Goal: Task Accomplishment & Management: Manage account settings

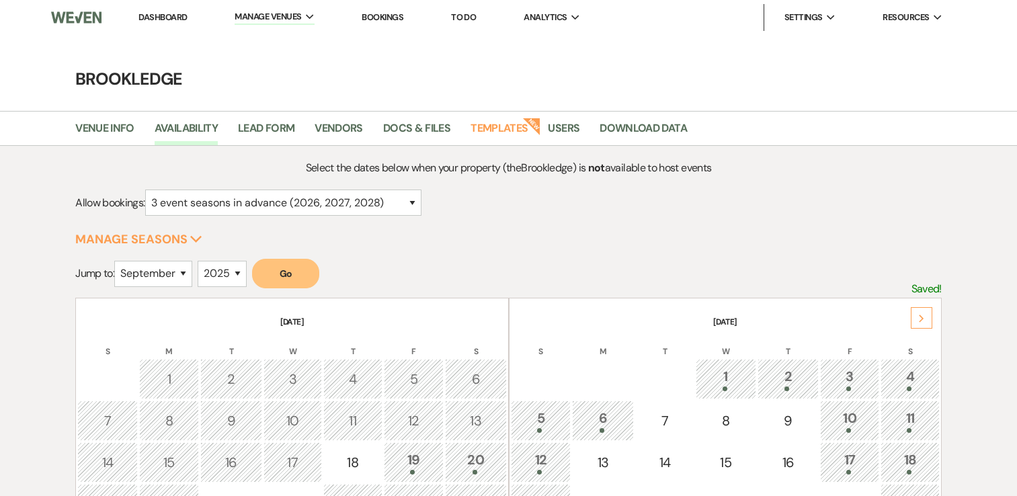
select select "9"
select select "2025"
click at [162, 13] on link "Dashboard" at bounding box center [162, 16] width 48 height 11
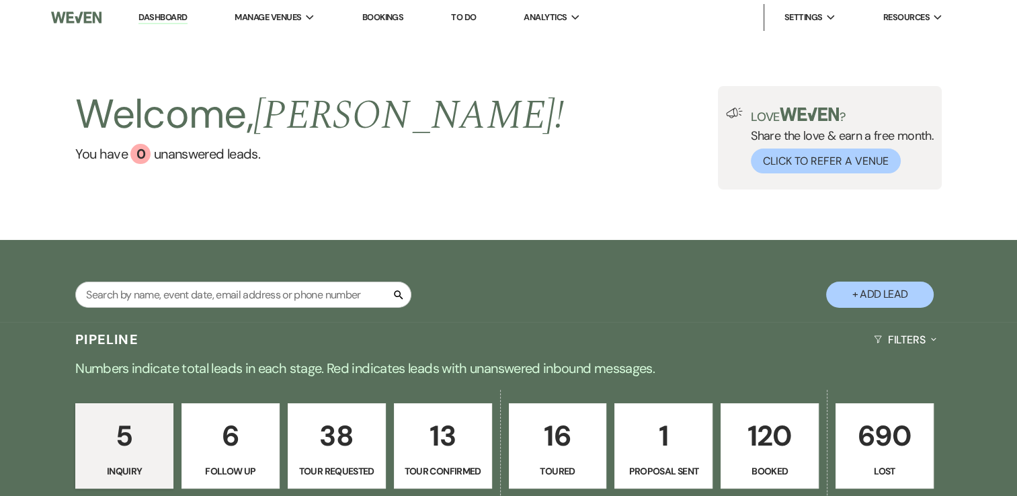
click at [778, 440] on p "120" at bounding box center [769, 435] width 81 height 45
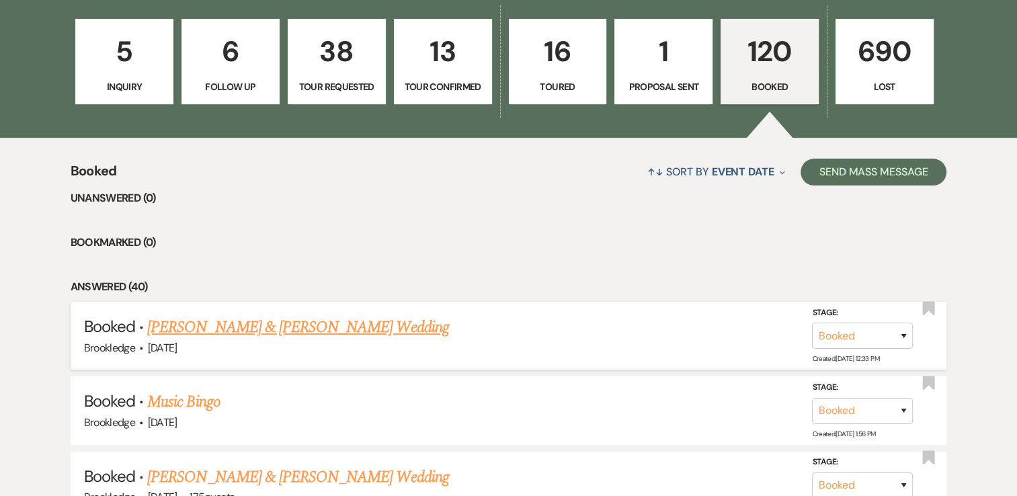
scroll to position [403, 0]
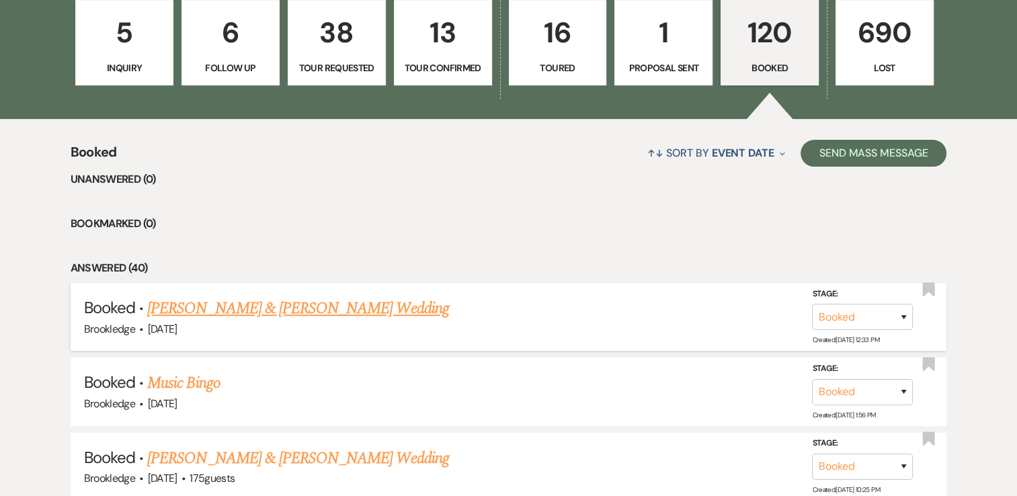
click at [290, 311] on link "[PERSON_NAME] & [PERSON_NAME] Wedding" at bounding box center [297, 308] width 301 height 24
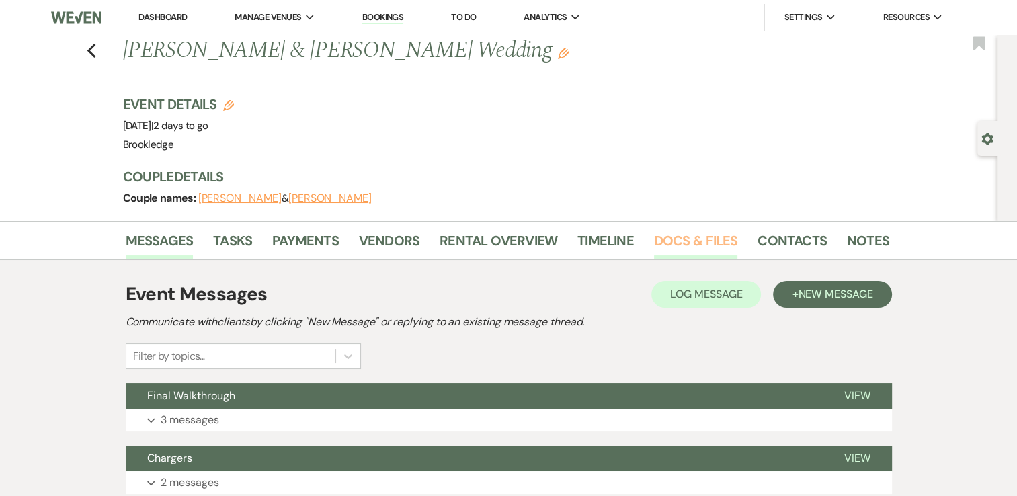
click at [686, 243] on link "Docs & Files" at bounding box center [695, 245] width 83 height 30
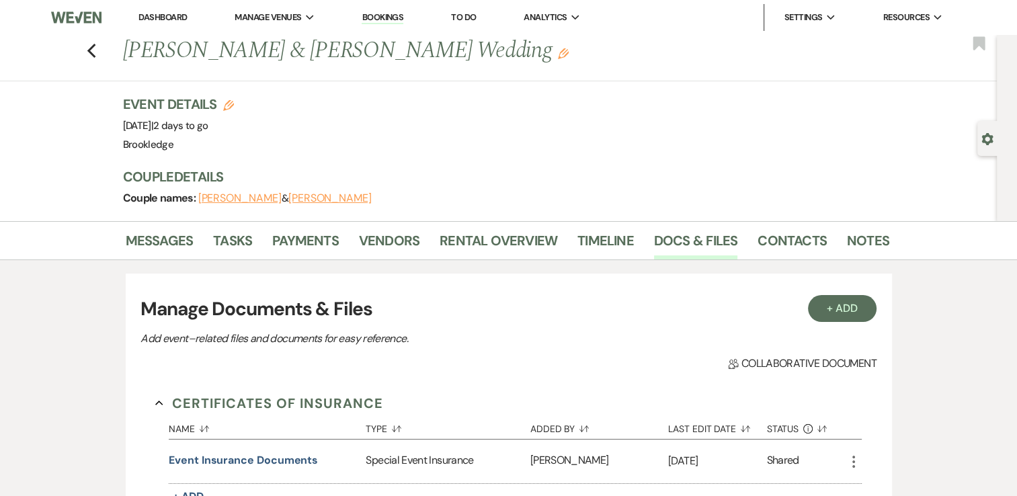
click at [177, 18] on link "Dashboard" at bounding box center [162, 16] width 48 height 11
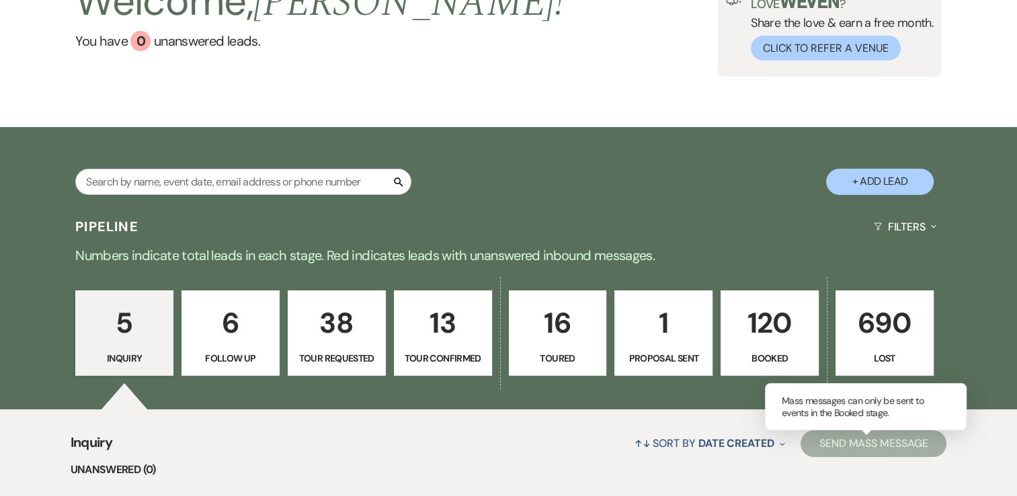
scroll to position [202, 0]
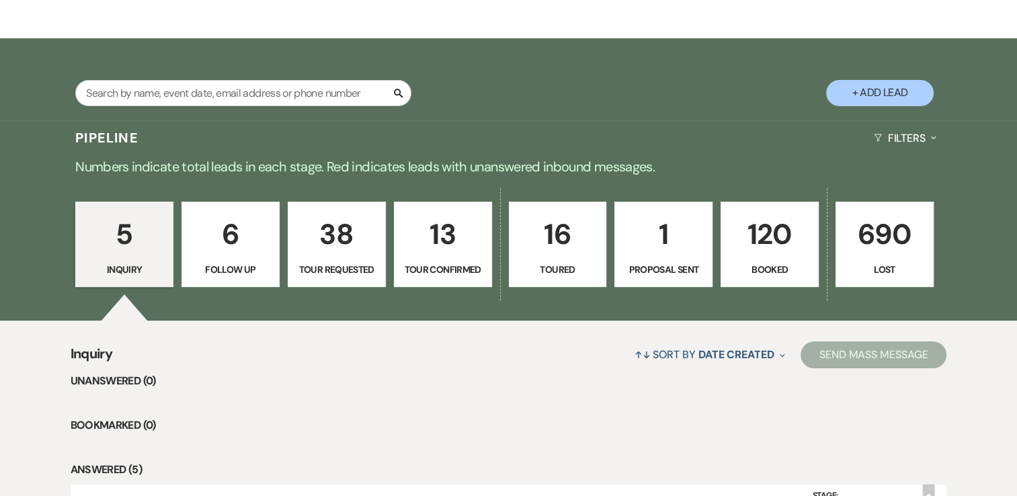
click at [768, 207] on link "120 Booked" at bounding box center [770, 245] width 98 height 86
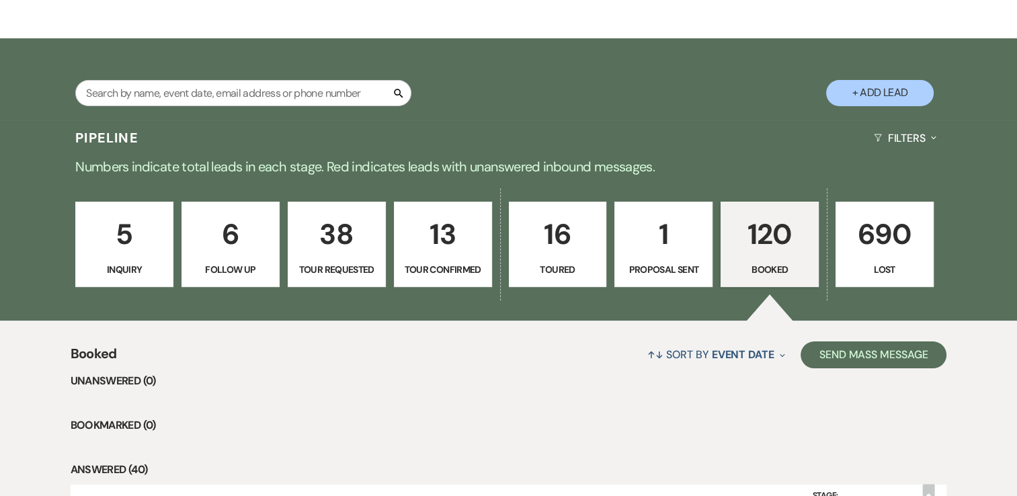
click at [768, 251] on p "120" at bounding box center [769, 234] width 81 height 45
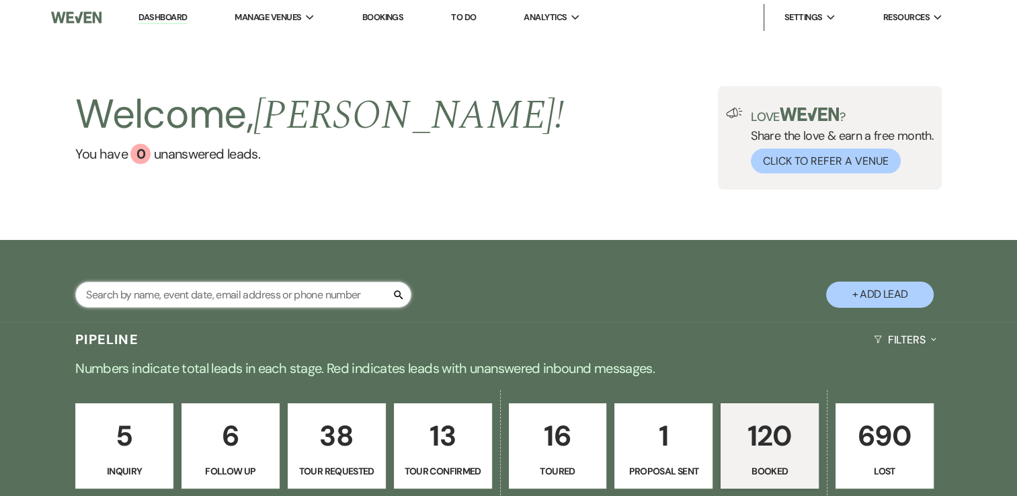
click at [331, 296] on input "text" at bounding box center [243, 295] width 336 height 26
type input "noah"
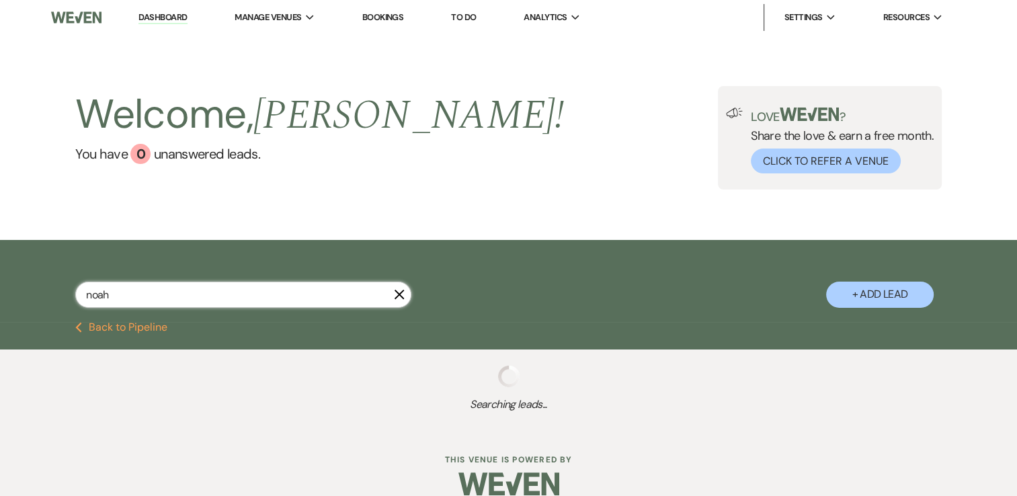
select select "8"
select select "6"
select select "8"
select select "5"
select select "8"
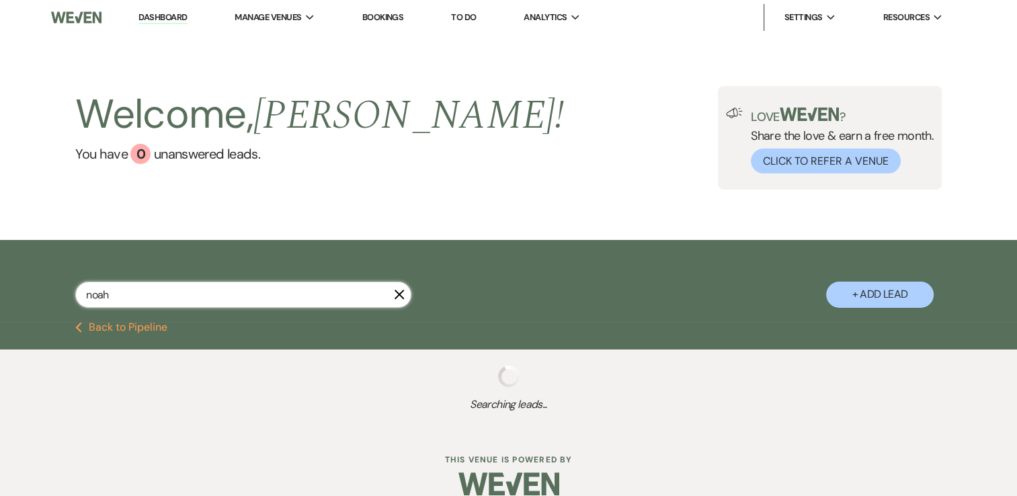
select select "5"
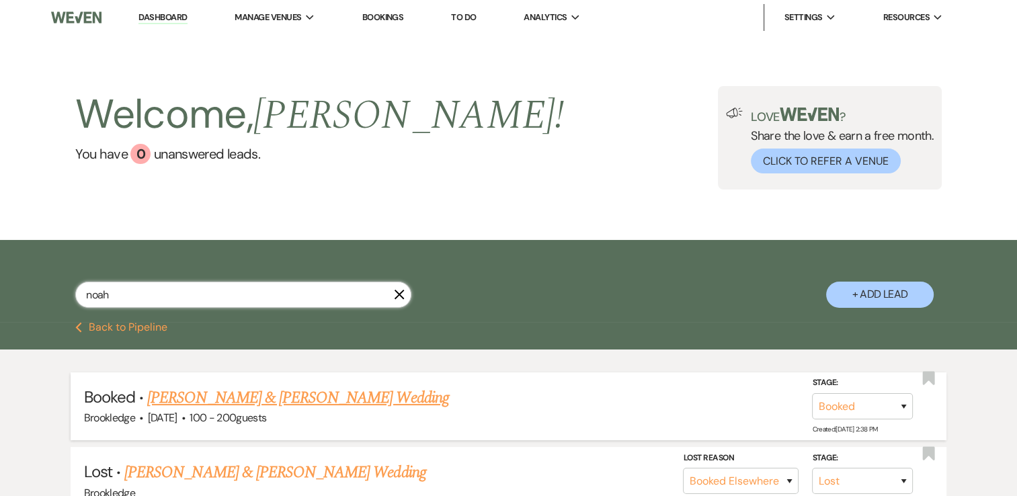
type input "noah"
click at [343, 402] on link "[PERSON_NAME] & [PERSON_NAME] Wedding" at bounding box center [297, 398] width 301 height 24
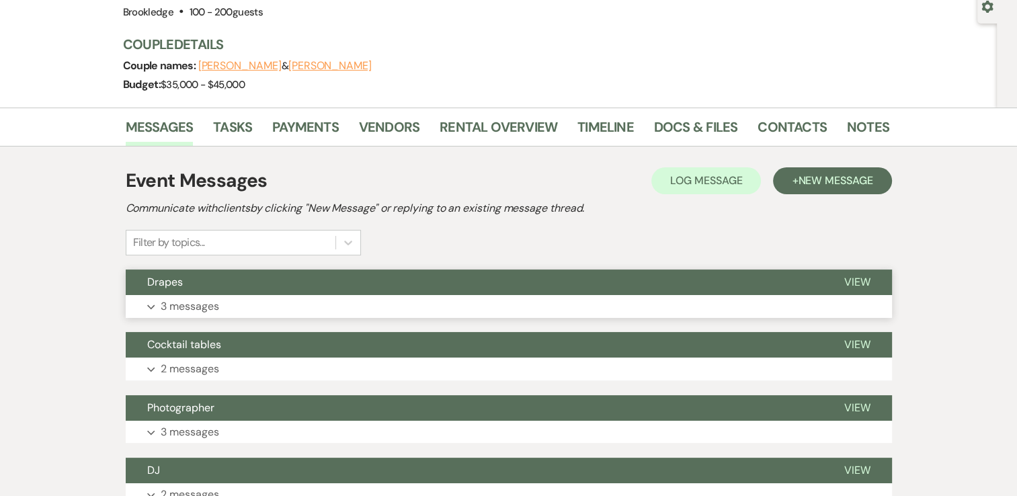
scroll to position [134, 0]
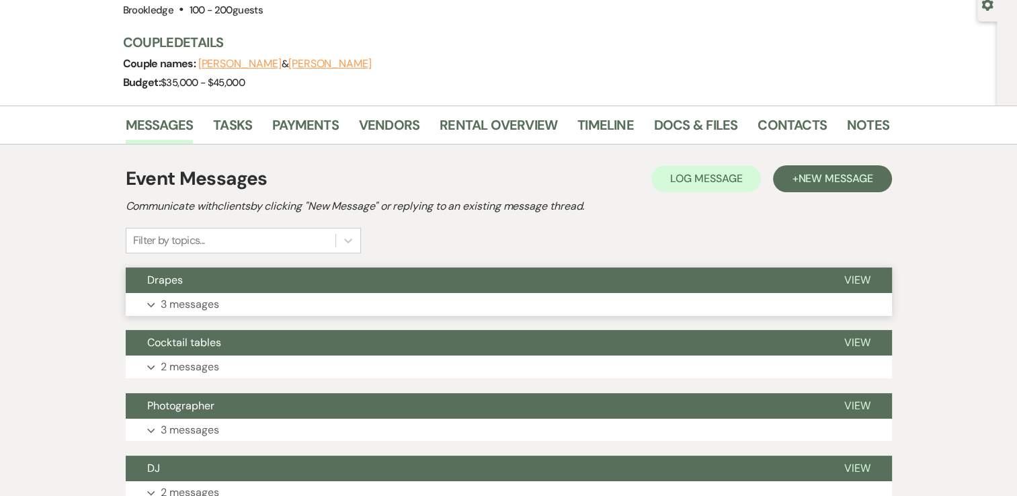
click at [204, 301] on p "3 messages" at bounding box center [190, 304] width 58 height 17
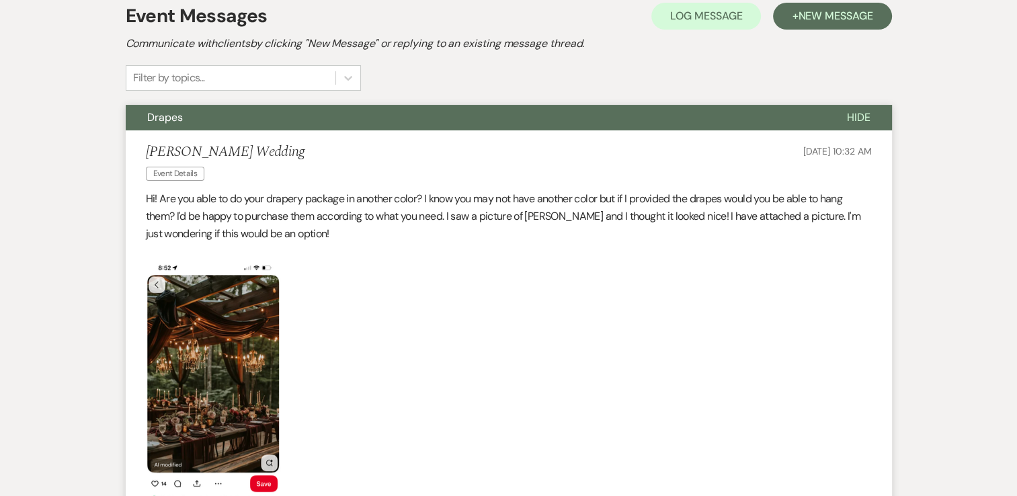
scroll to position [0, 0]
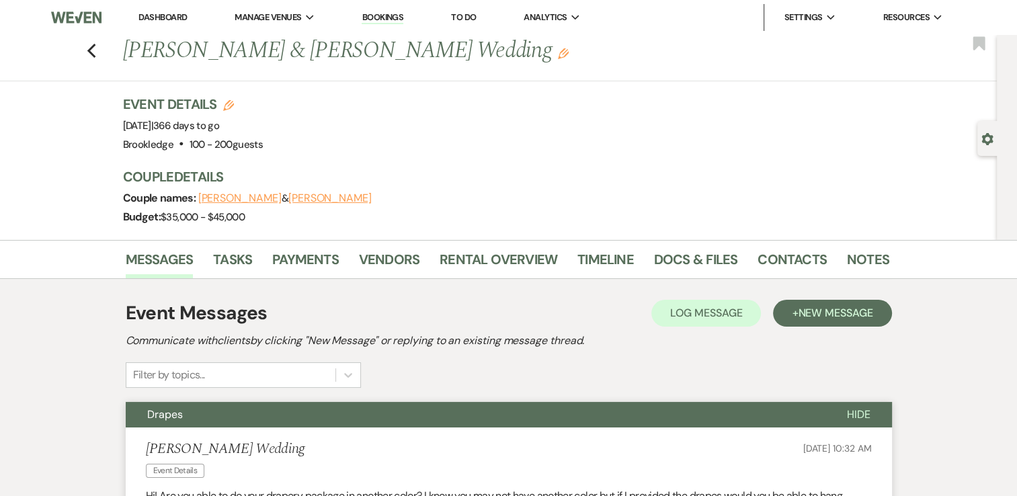
click at [160, 17] on link "Dashboard" at bounding box center [162, 16] width 48 height 11
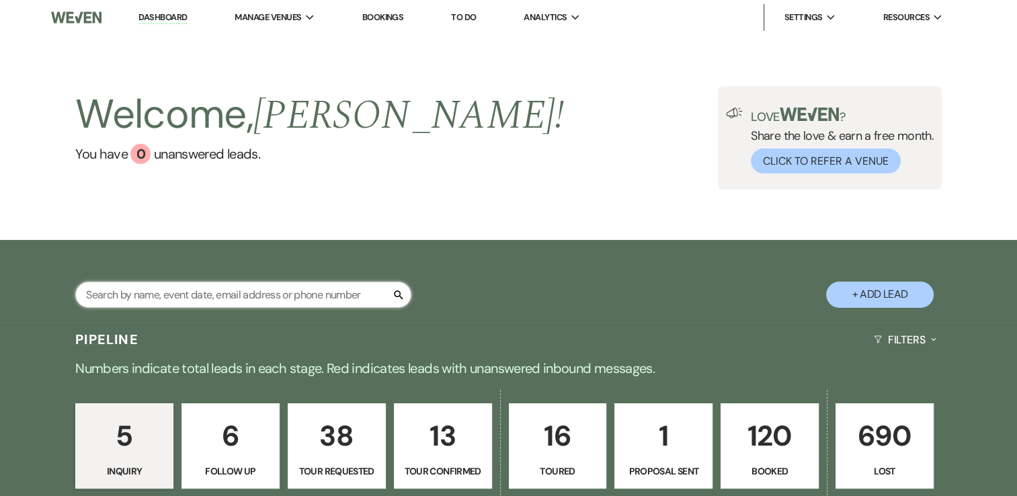
click at [300, 292] on input "text" at bounding box center [243, 295] width 336 height 26
type input "[PERSON_NAME]"
select select "8"
select select "11"
select select "8"
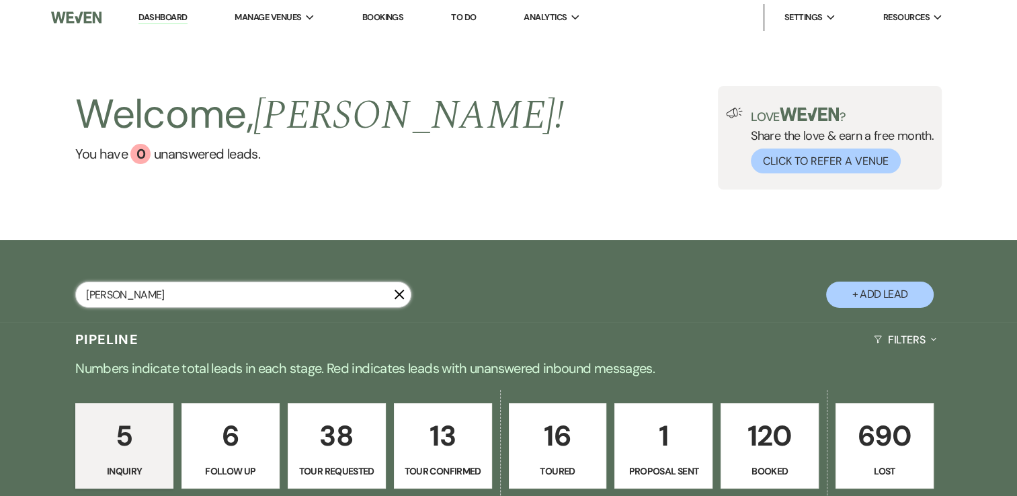
select select "8"
select select "5"
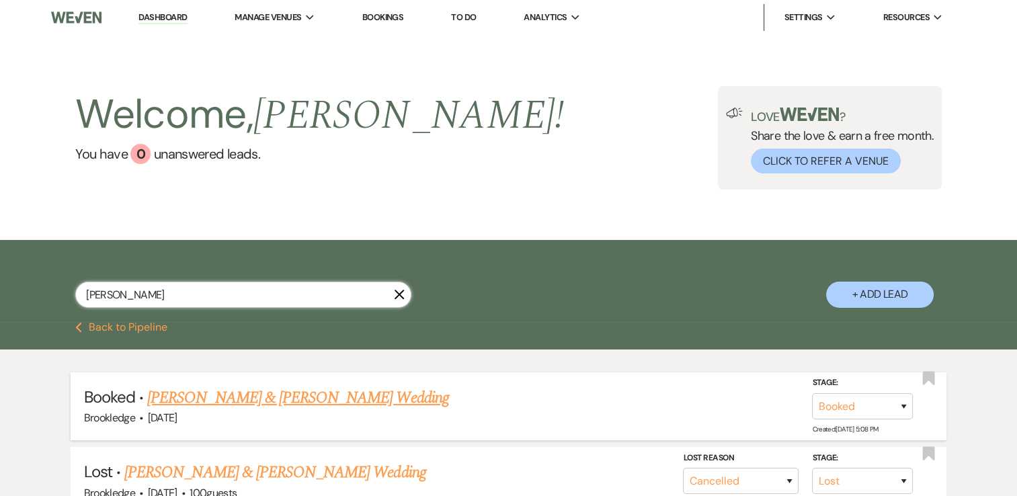
type input "[PERSON_NAME]"
click at [296, 398] on link "[PERSON_NAME] & [PERSON_NAME] Wedding" at bounding box center [297, 398] width 301 height 24
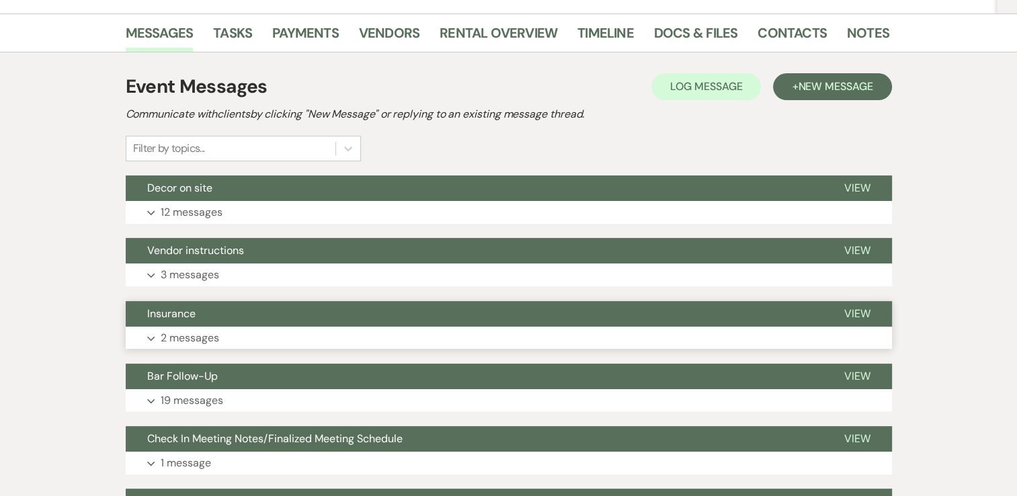
scroll to position [336, 0]
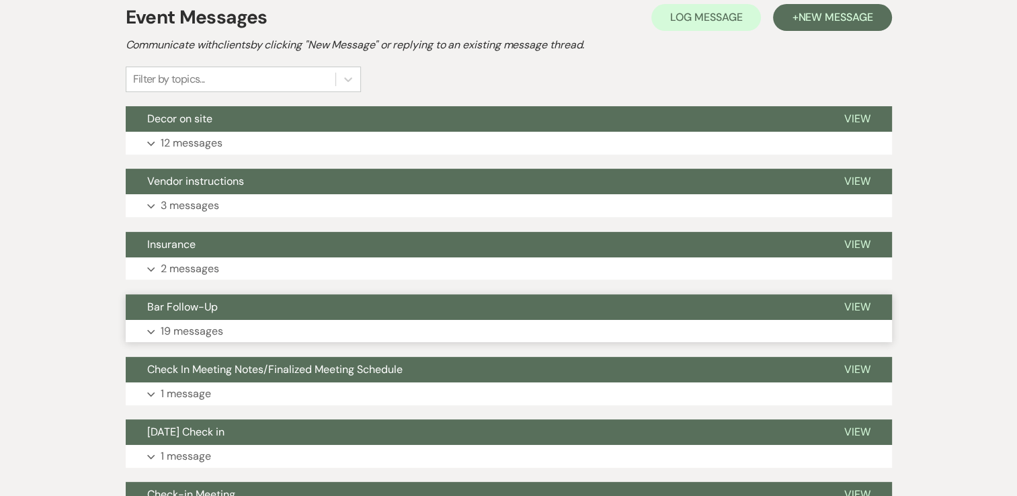
click at [188, 330] on p "19 messages" at bounding box center [192, 331] width 63 height 17
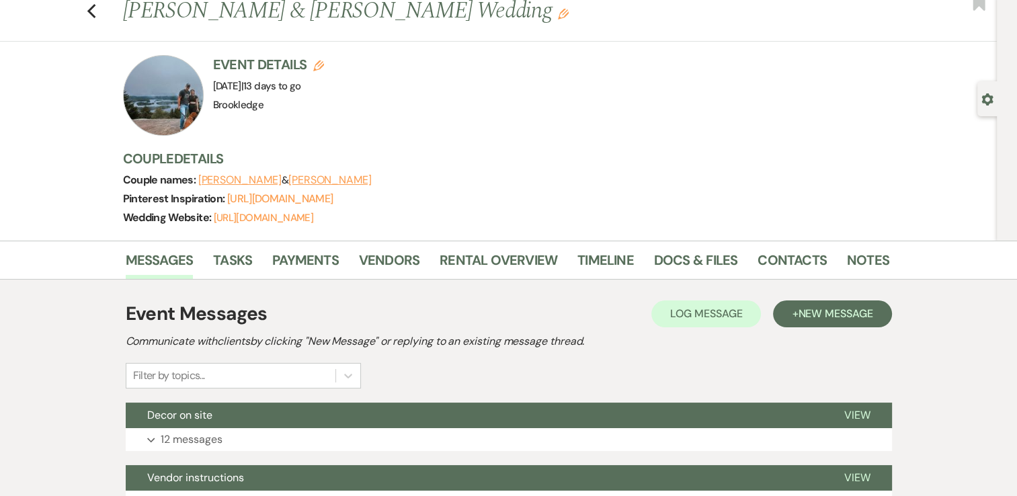
scroll to position [0, 0]
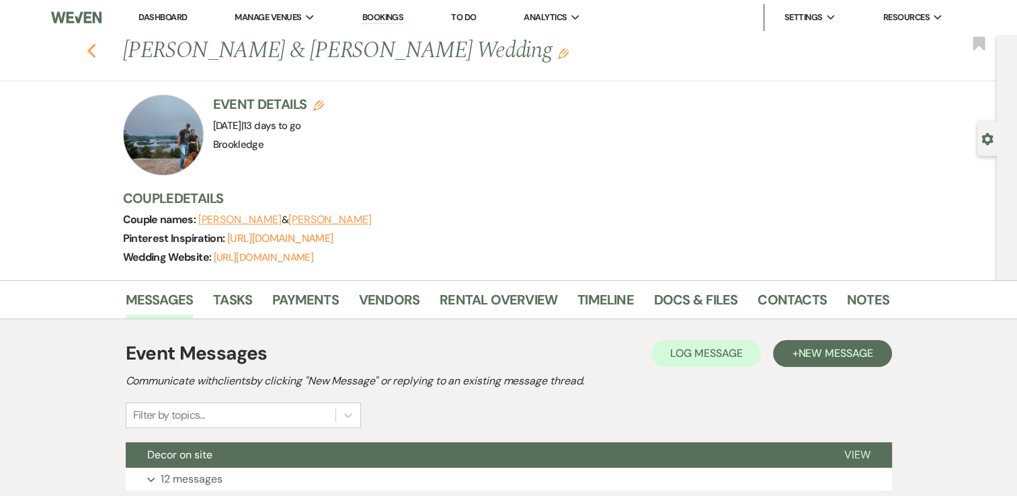
click at [92, 52] on icon "Previous" at bounding box center [92, 51] width 10 height 16
select select "8"
select select "11"
select select "8"
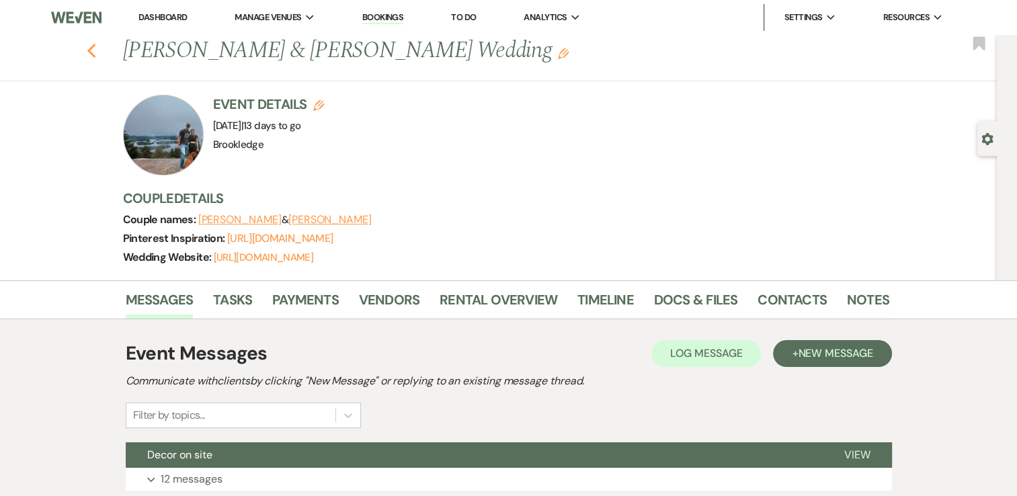
select select "8"
select select "5"
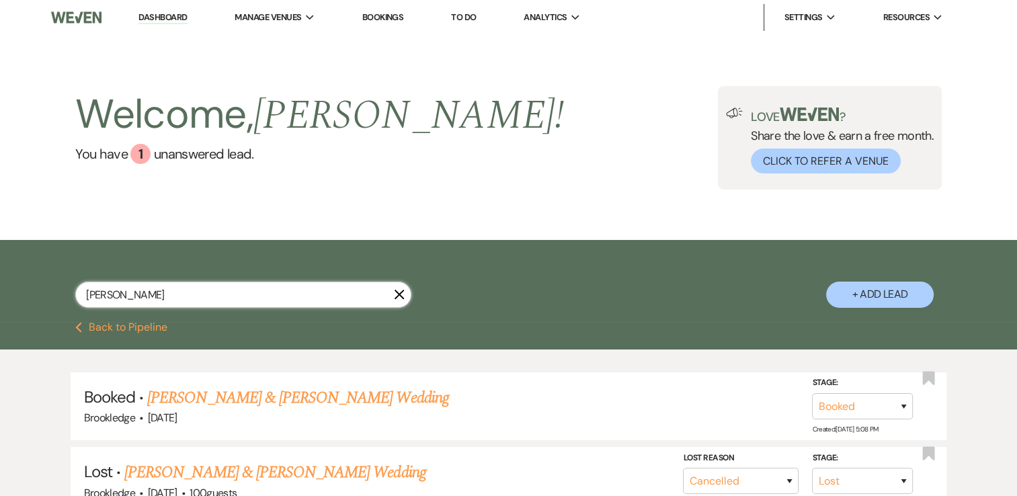
drag, startPoint x: 186, startPoint y: 299, endPoint x: 67, endPoint y: 289, distance: 118.7
click at [67, 289] on div "[PERSON_NAME] X + Add Lead" at bounding box center [509, 283] width 968 height 72
type input "[PERSON_NAME]"
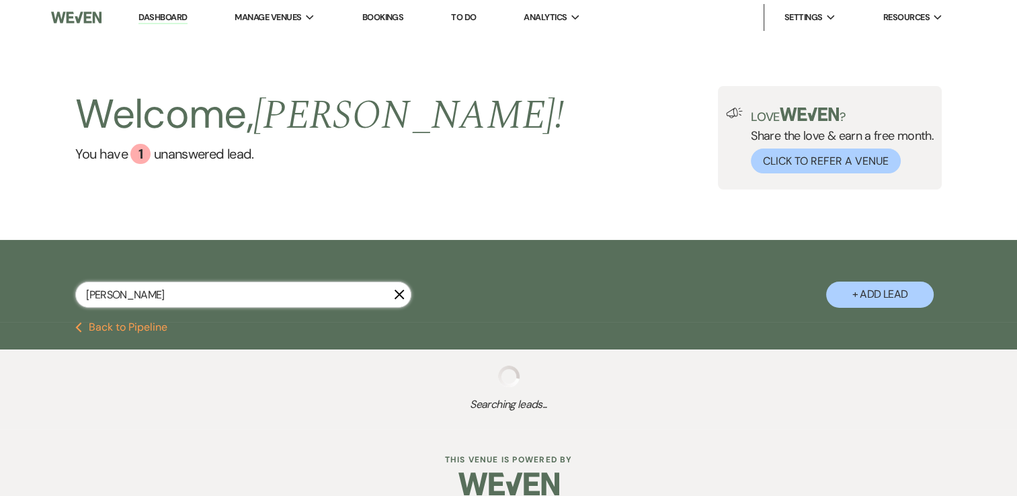
select select "8"
select select "4"
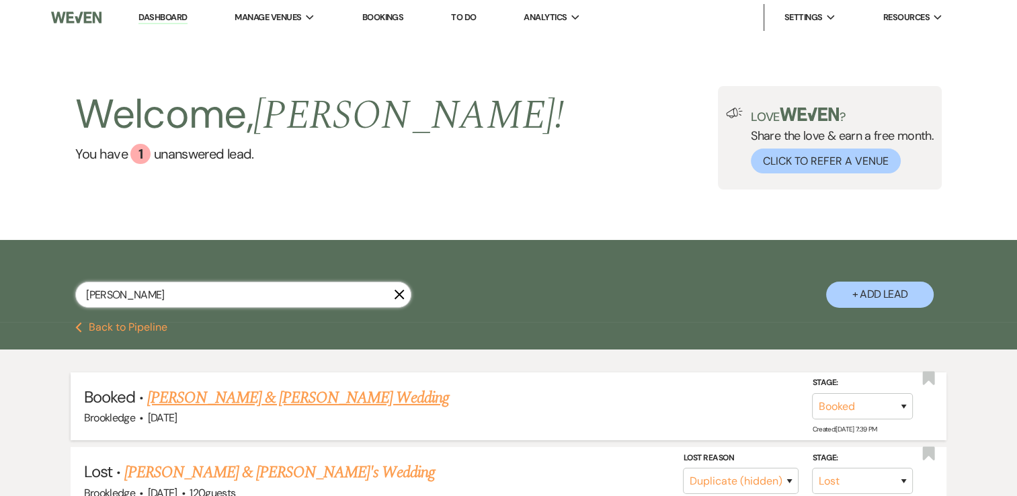
type input "[PERSON_NAME]"
click at [261, 395] on link "[PERSON_NAME] & [PERSON_NAME] Wedding" at bounding box center [297, 398] width 301 height 24
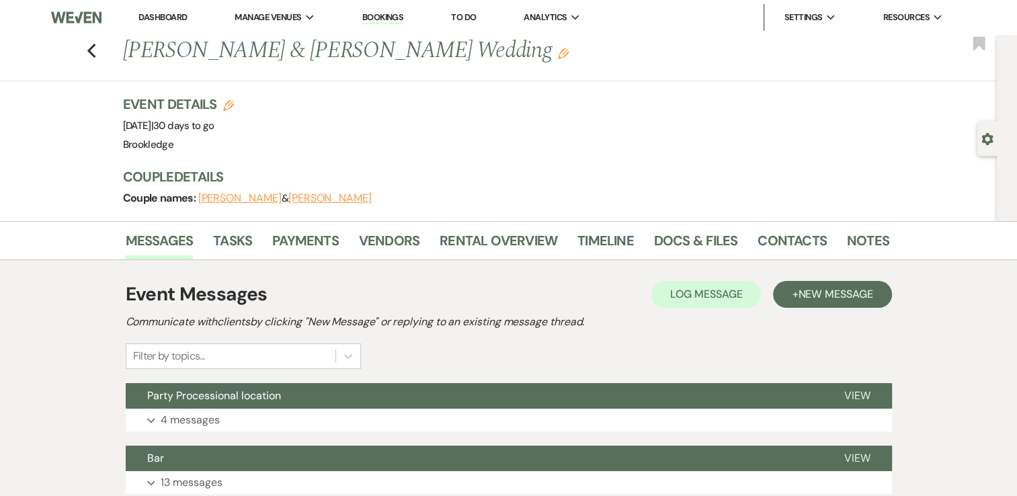
click at [150, 18] on link "Dashboard" at bounding box center [162, 16] width 48 height 11
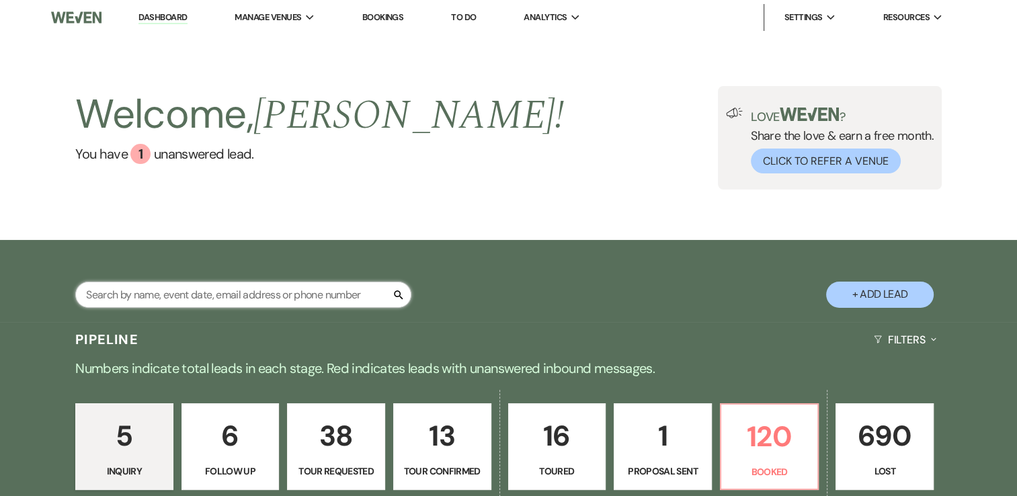
click at [309, 295] on input "text" at bounding box center [243, 295] width 336 height 26
type input "ben"
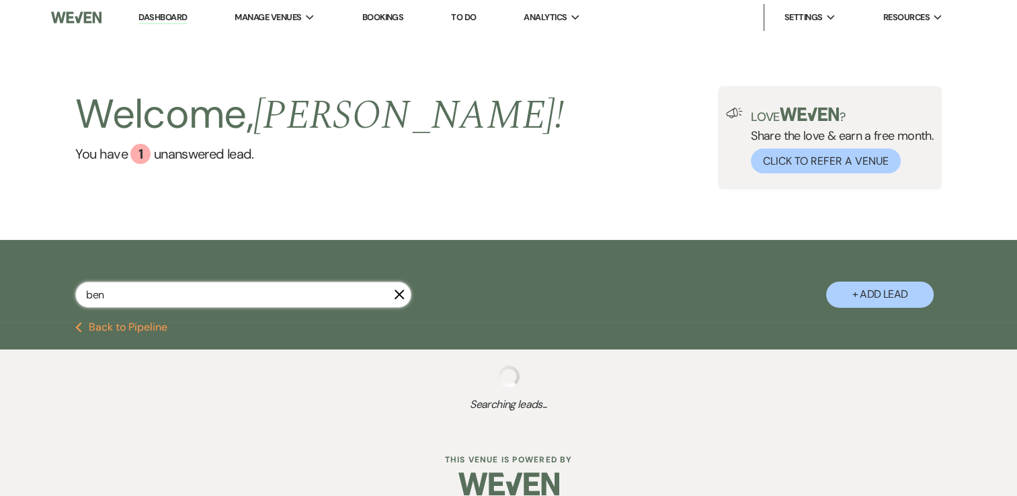
select select "2"
select select "8"
select select "5"
select select "8"
select select "5"
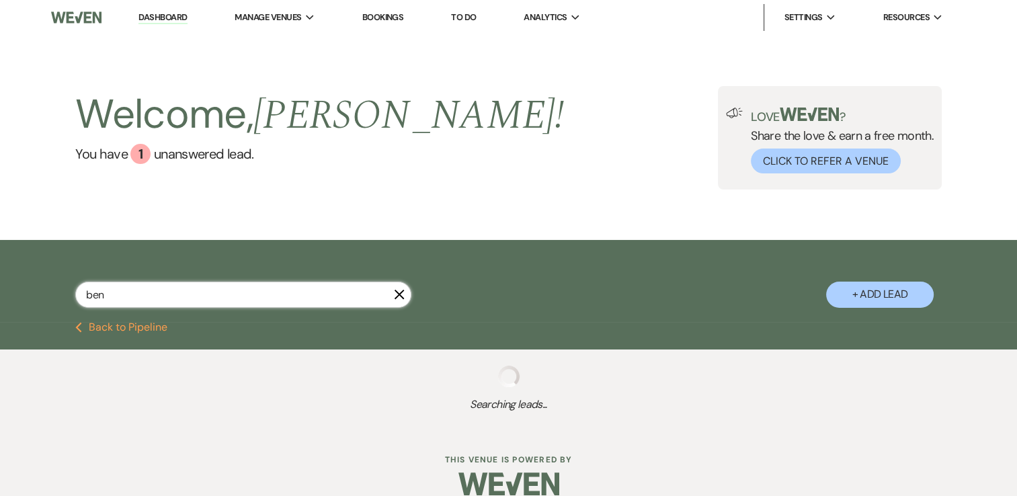
select select "8"
select select "5"
select select "8"
select select "5"
select select "8"
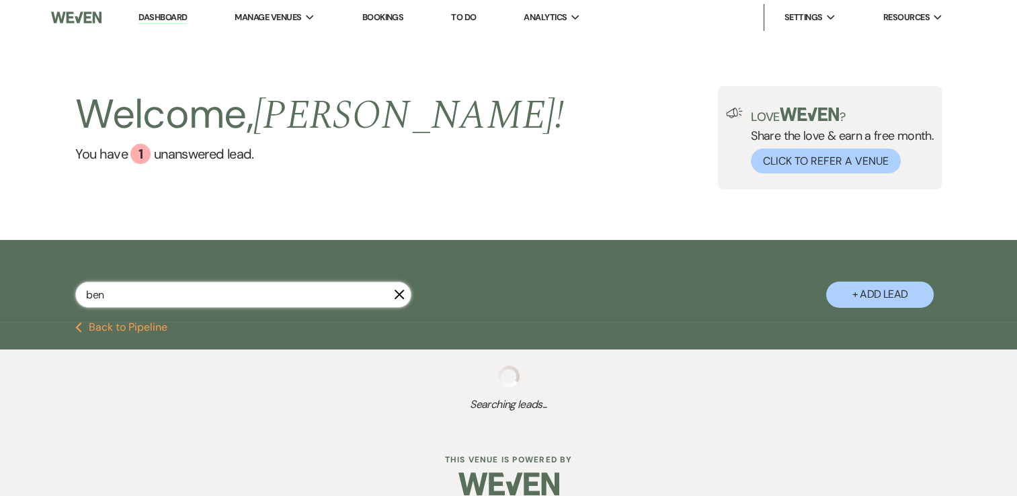
select select "5"
select select "8"
select select "6"
select select "8"
select select "5"
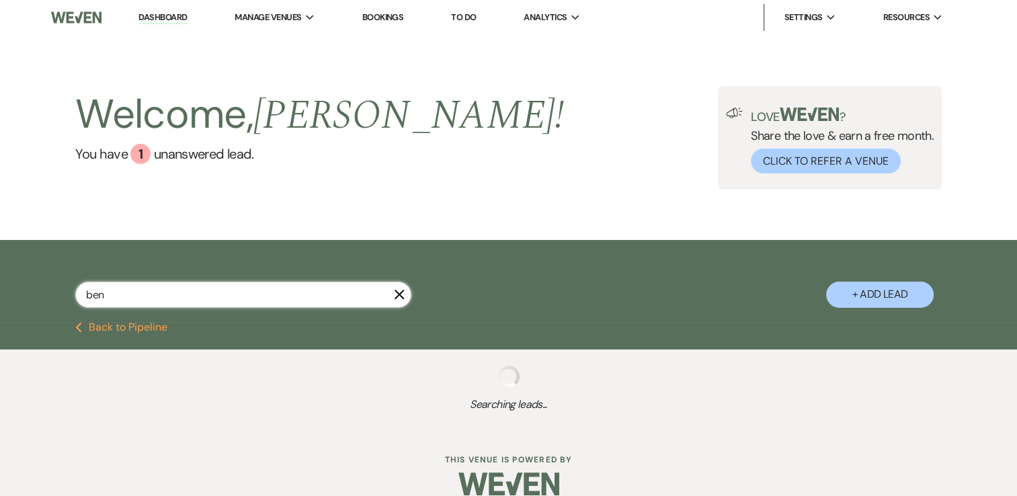
select select "8"
select select "7"
select select "8"
select select "5"
select select "8"
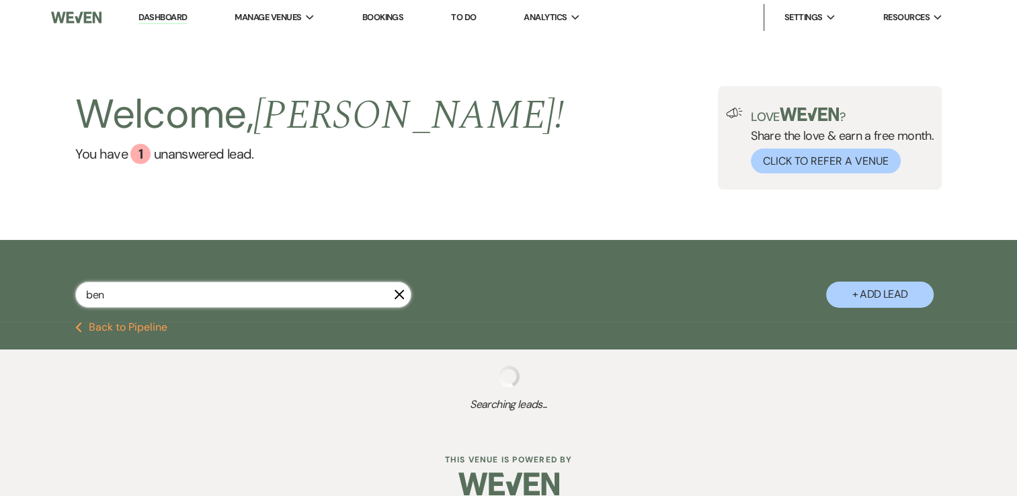
select select "7"
select select "8"
select select "5"
select select "8"
select select "1"
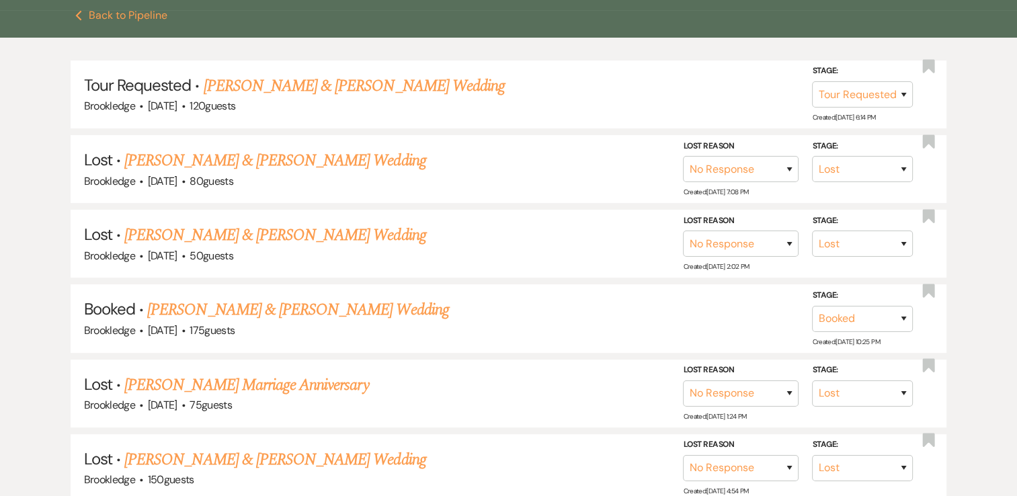
scroll to position [336, 0]
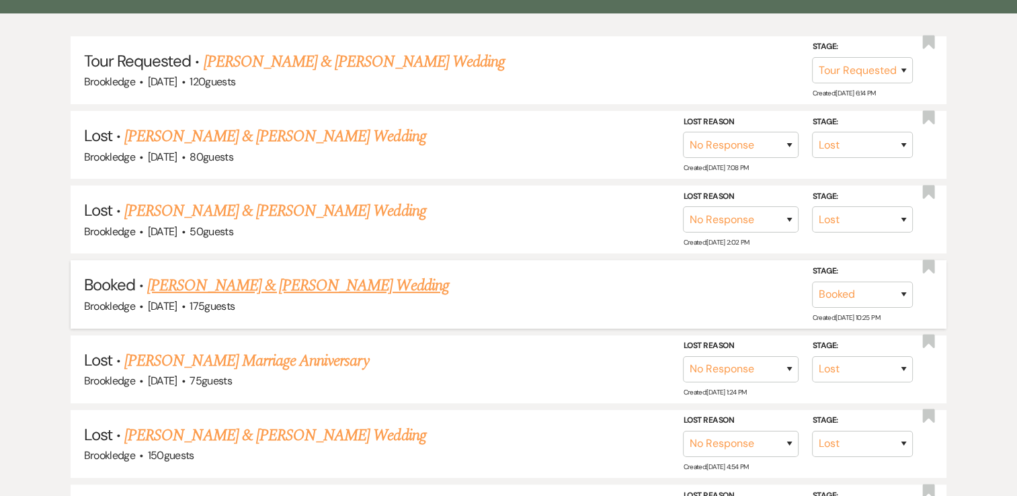
type input "ben"
click at [311, 284] on link "[PERSON_NAME] & [PERSON_NAME] Wedding" at bounding box center [297, 286] width 301 height 24
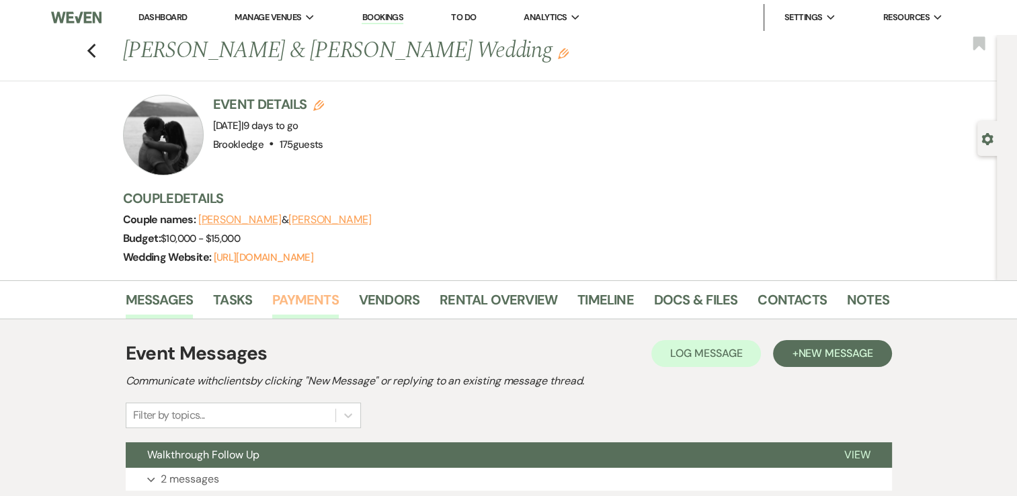
click at [298, 296] on link "Payments" at bounding box center [305, 304] width 67 height 30
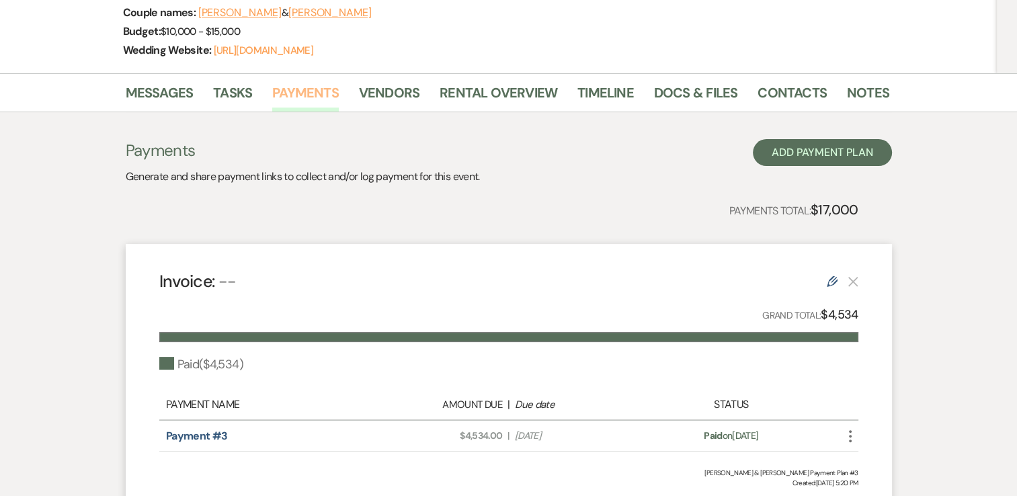
scroll to position [59, 0]
